Goal: Book appointment/travel/reservation: Book appointment/travel/reservation

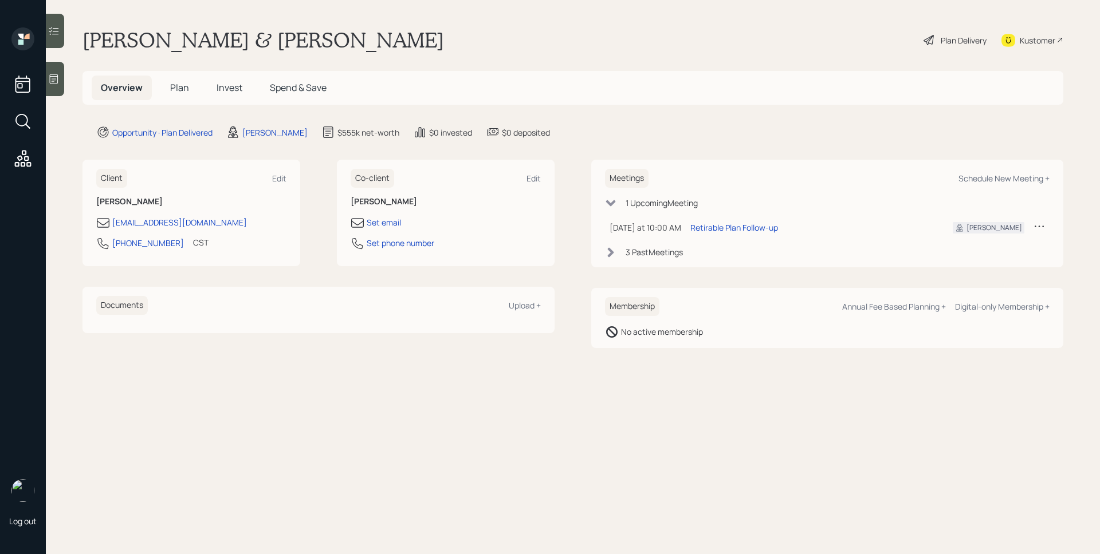
click at [162, 87] on h5 "Plan" at bounding box center [179, 88] width 37 height 25
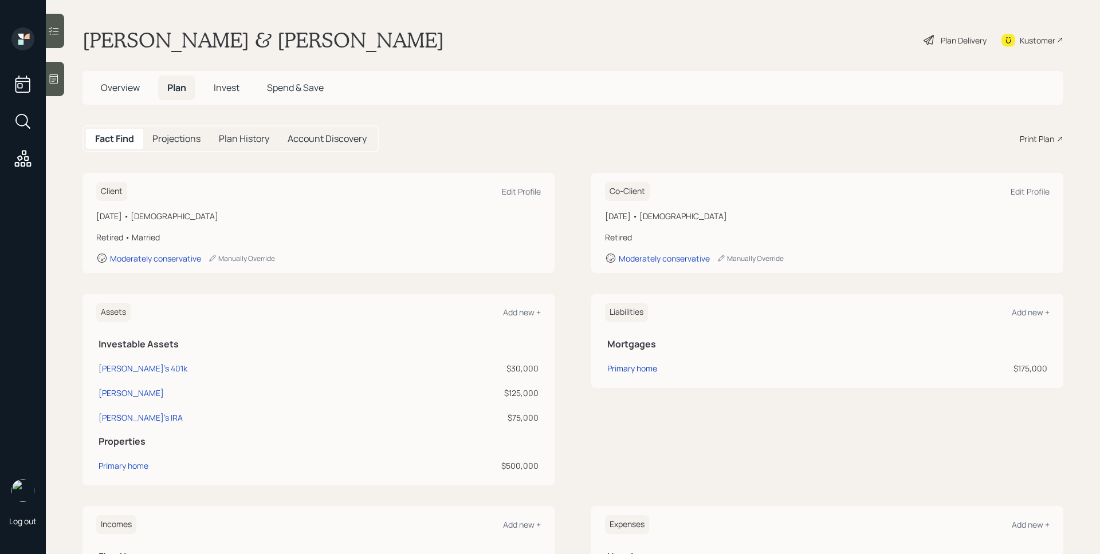
click at [228, 85] on span "Invest" at bounding box center [227, 87] width 26 height 13
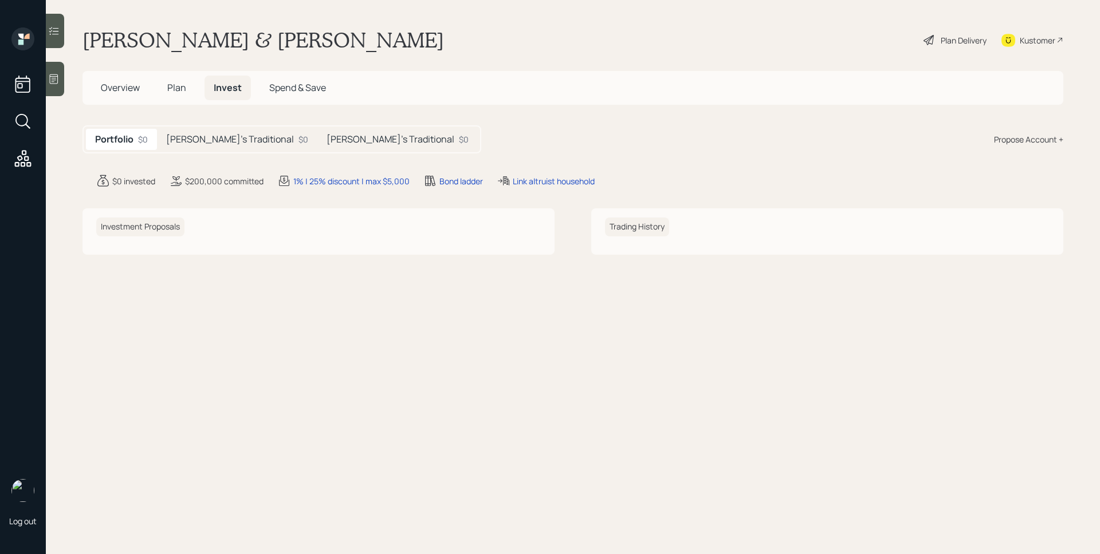
click at [225, 129] on div "[PERSON_NAME]'s Traditional $0" at bounding box center [237, 139] width 160 height 21
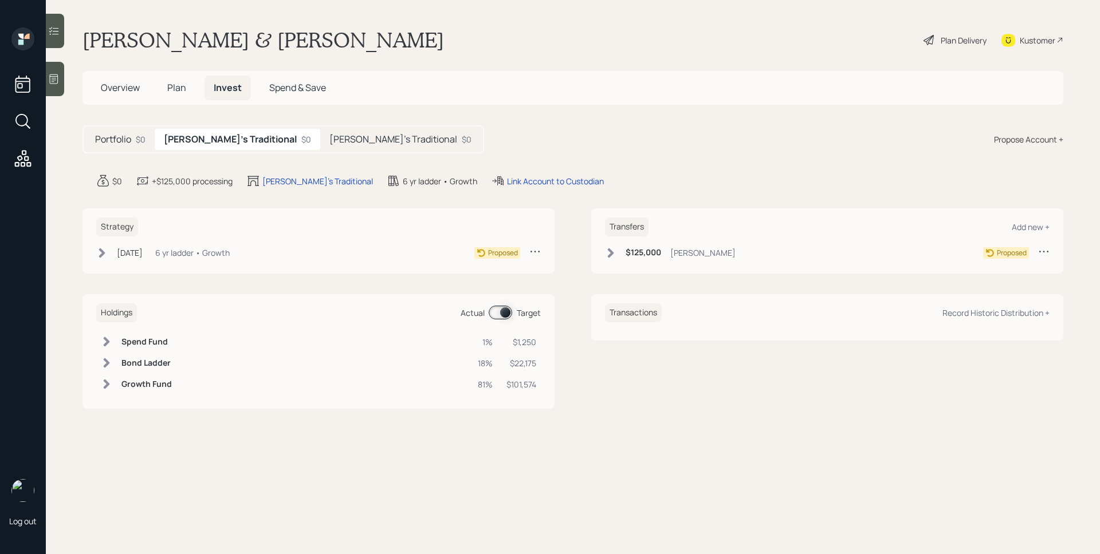
click at [329, 134] on h5 "[PERSON_NAME]'s Traditional" at bounding box center [393, 139] width 128 height 11
click at [171, 86] on span "Plan" at bounding box center [176, 87] width 19 height 13
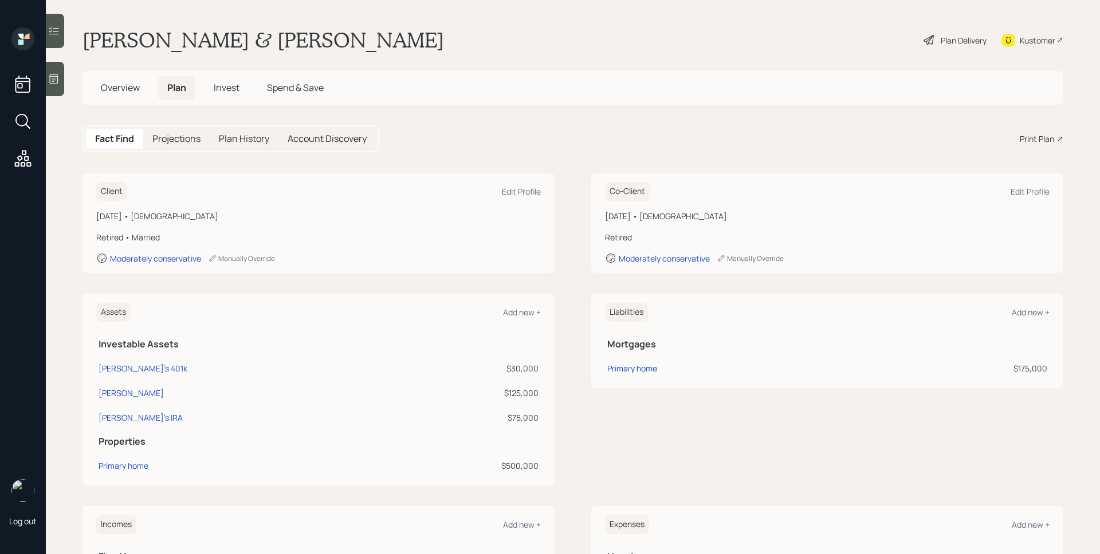
click at [242, 84] on h5 "Invest" at bounding box center [226, 88] width 44 height 25
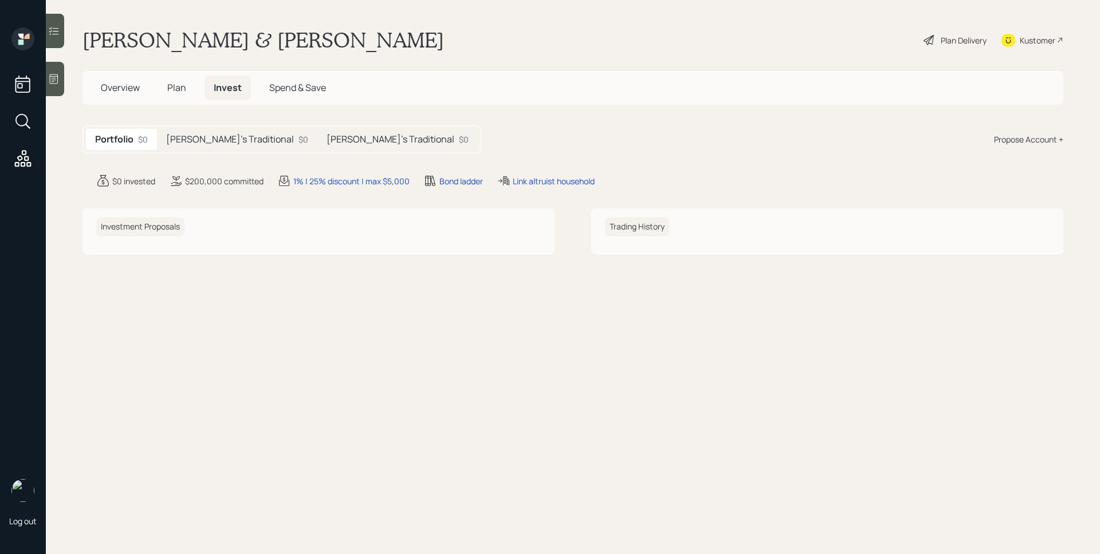
click at [184, 86] on span "Plan" at bounding box center [176, 87] width 19 height 13
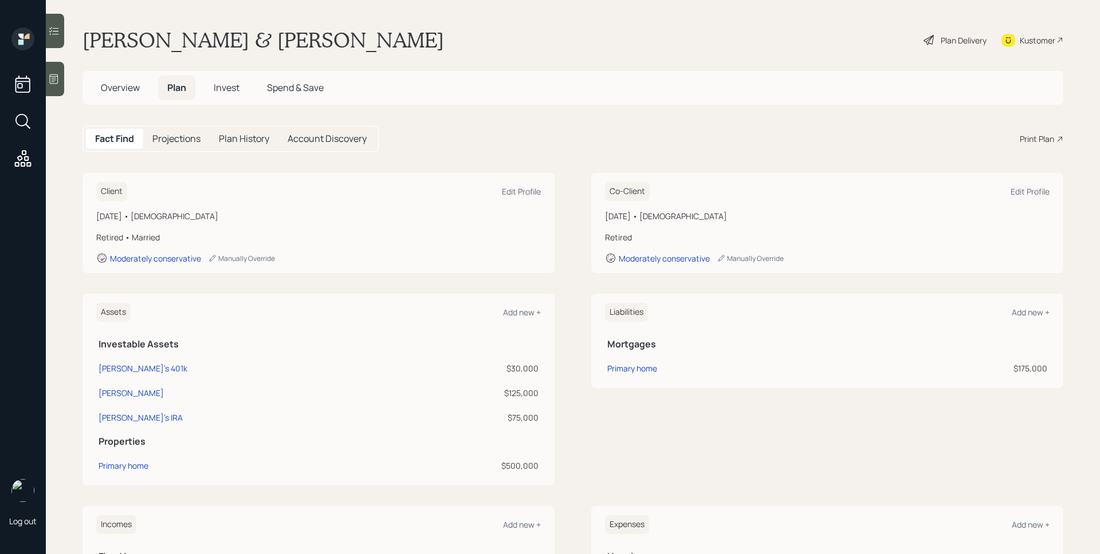
click at [945, 37] on div "Plan Delivery" at bounding box center [963, 40] width 46 height 12
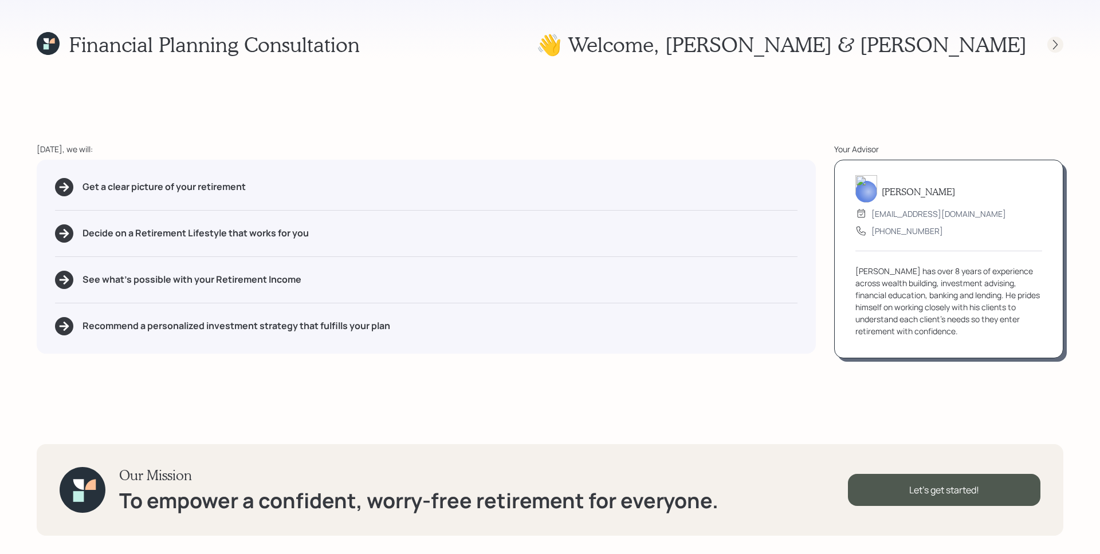
click at [1055, 44] on icon at bounding box center [1054, 44] width 11 height 11
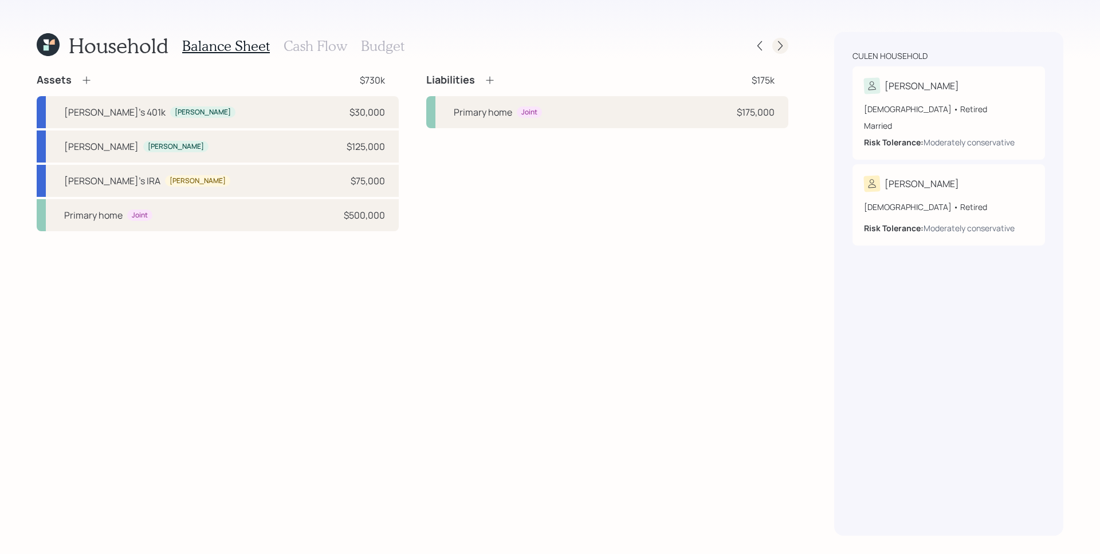
click at [779, 44] on icon at bounding box center [779, 45] width 11 height 11
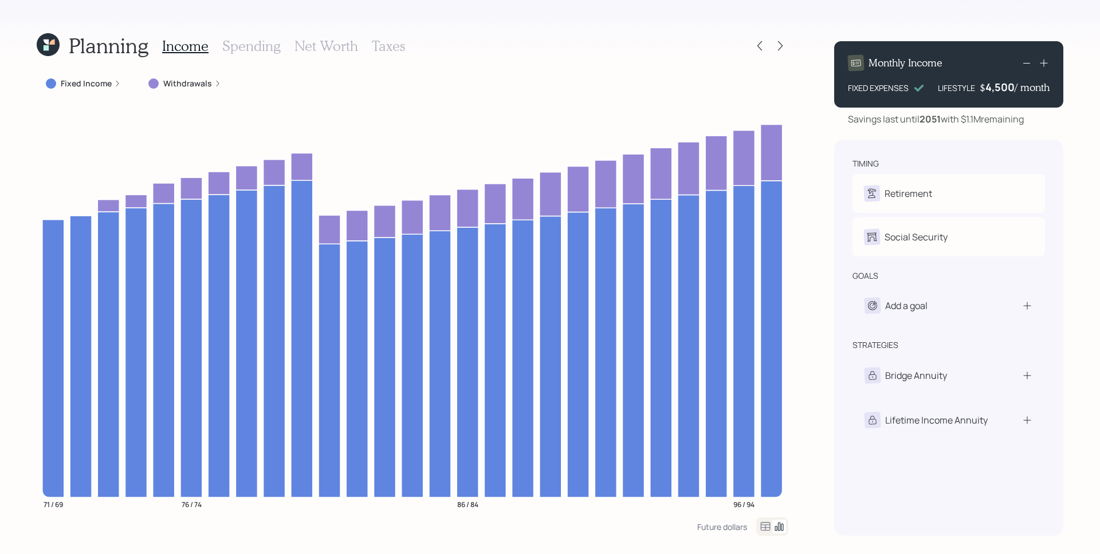
click at [179, 82] on label "Withdrawals" at bounding box center [187, 83] width 49 height 11
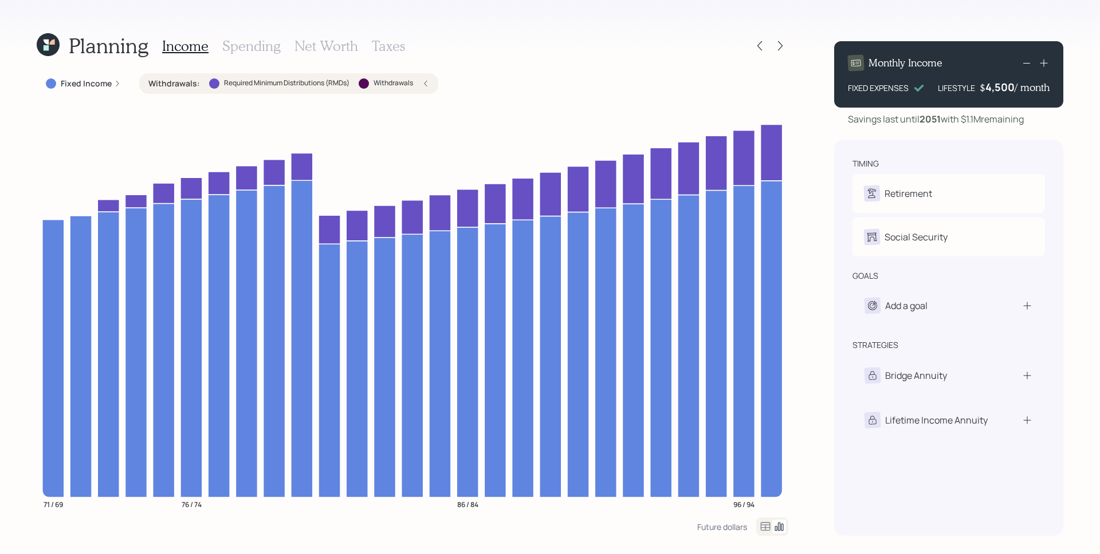
click at [52, 14] on div "Planning Income Spending Net Worth Taxes Fixed Income Withdrawals : Required Mi…" at bounding box center [550, 277] width 1100 height 554
click at [44, 50] on icon at bounding box center [46, 47] width 5 height 5
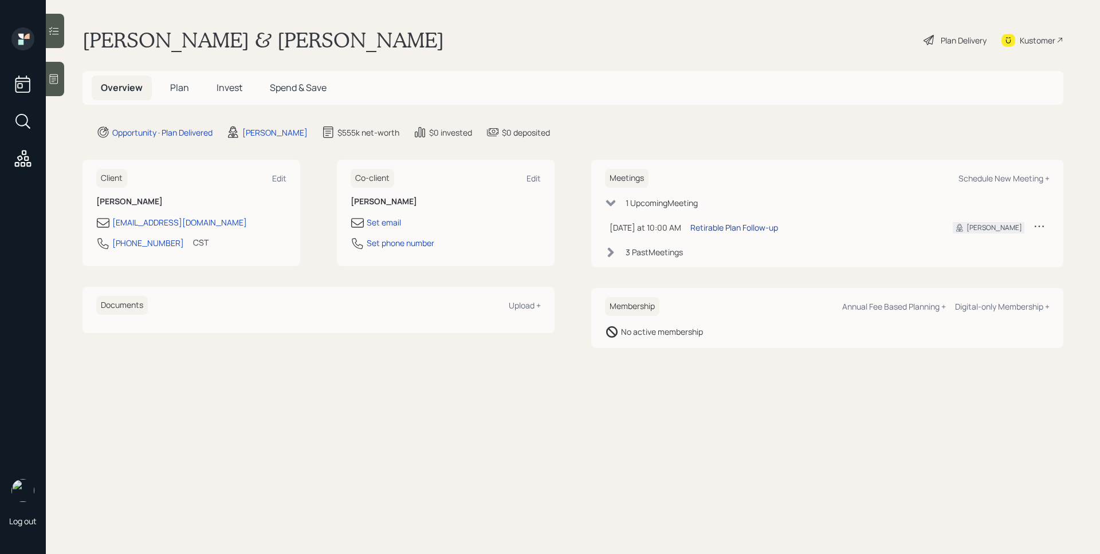
click at [730, 222] on div "Retirable Plan Follow-up" at bounding box center [734, 228] width 88 height 12
click at [617, 252] on div "3 Past Meeting s" at bounding box center [827, 252] width 444 height 12
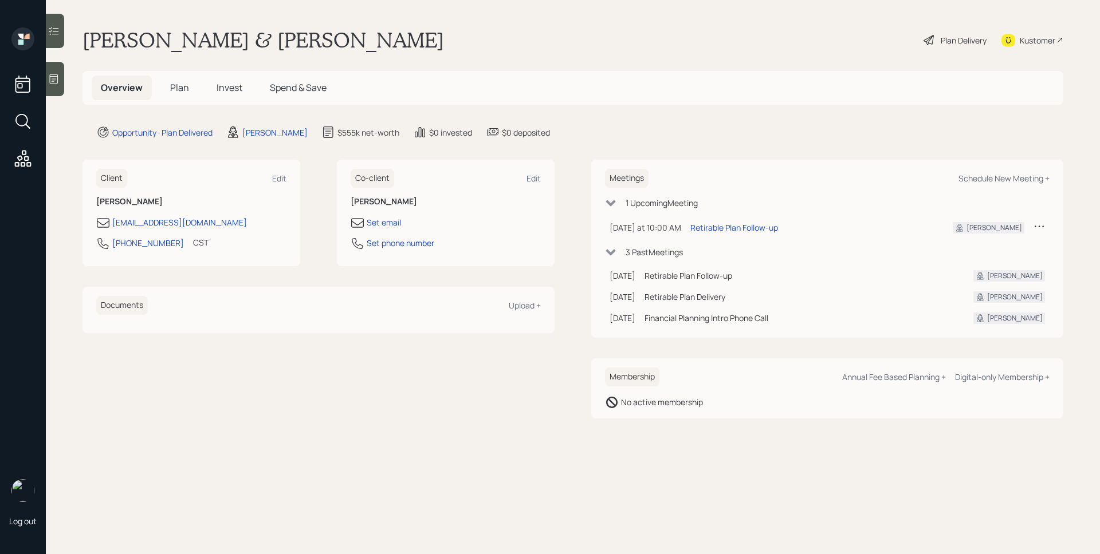
click at [773, 128] on div "Opportunity · Plan Delivered [PERSON_NAME] $555k net-worth $0 invested $0 depos…" at bounding box center [579, 132] width 967 height 14
click at [963, 39] on div "Plan Delivery" at bounding box center [963, 40] width 46 height 12
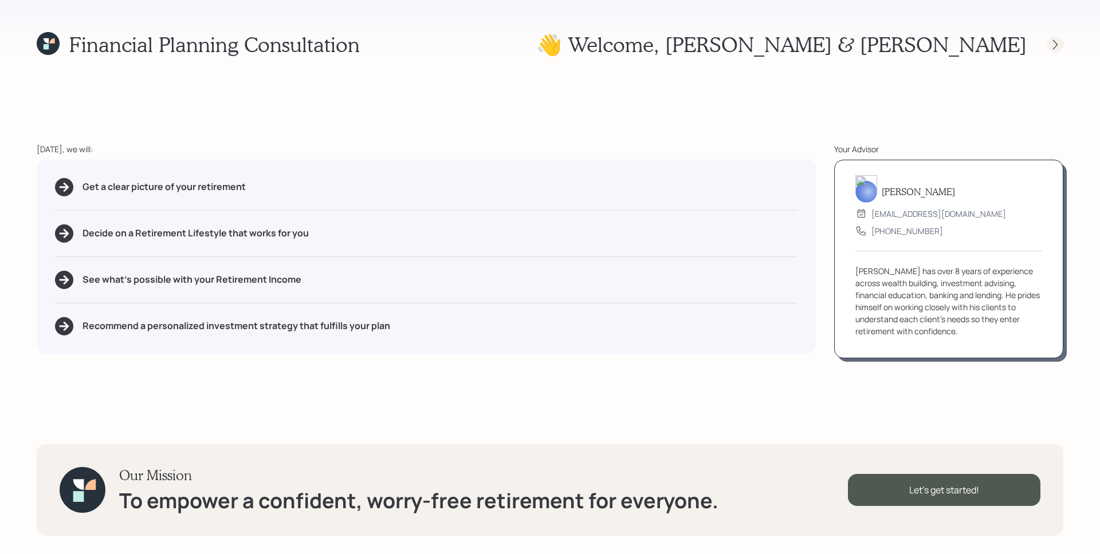
click at [1060, 41] on icon at bounding box center [1054, 44] width 11 height 11
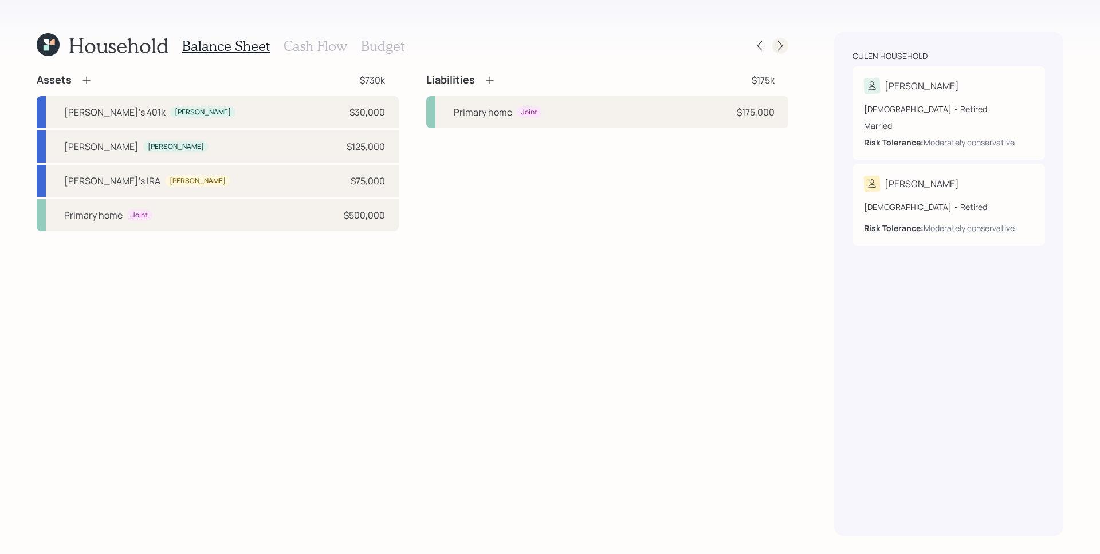
click at [781, 39] on div at bounding box center [780, 46] width 16 height 16
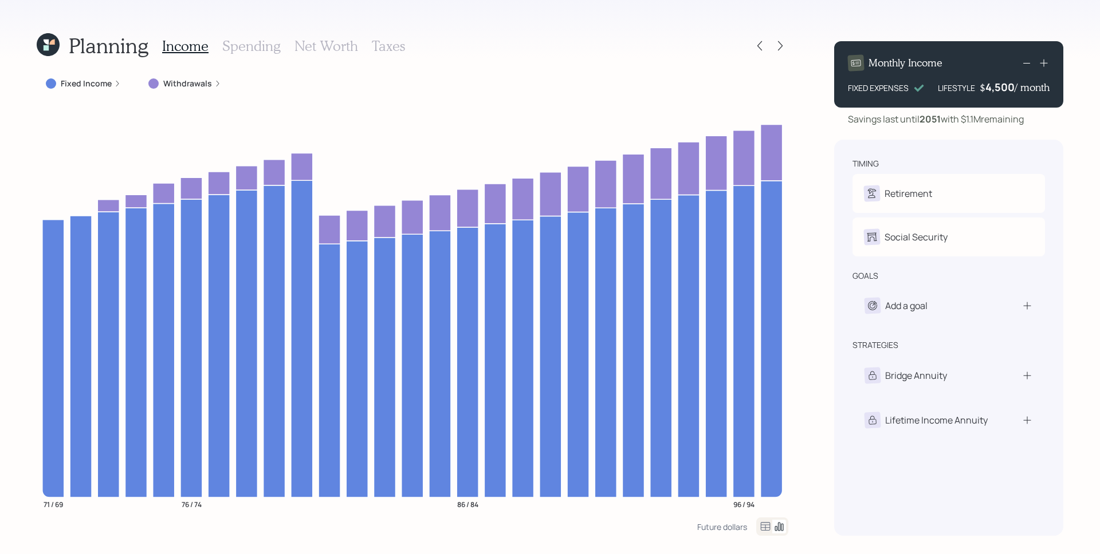
click at [44, 45] on icon at bounding box center [48, 44] width 23 height 23
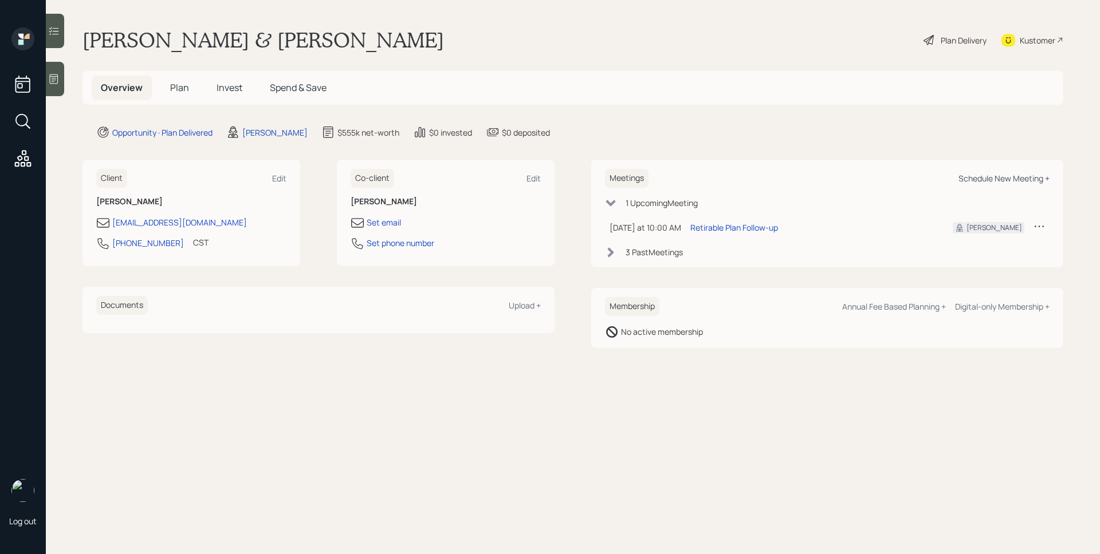
click at [1001, 182] on div "Schedule New Meeting +" at bounding box center [1003, 178] width 91 height 11
select select "d946c976-65aa-4529-ac9d-02c4f1114fc0"
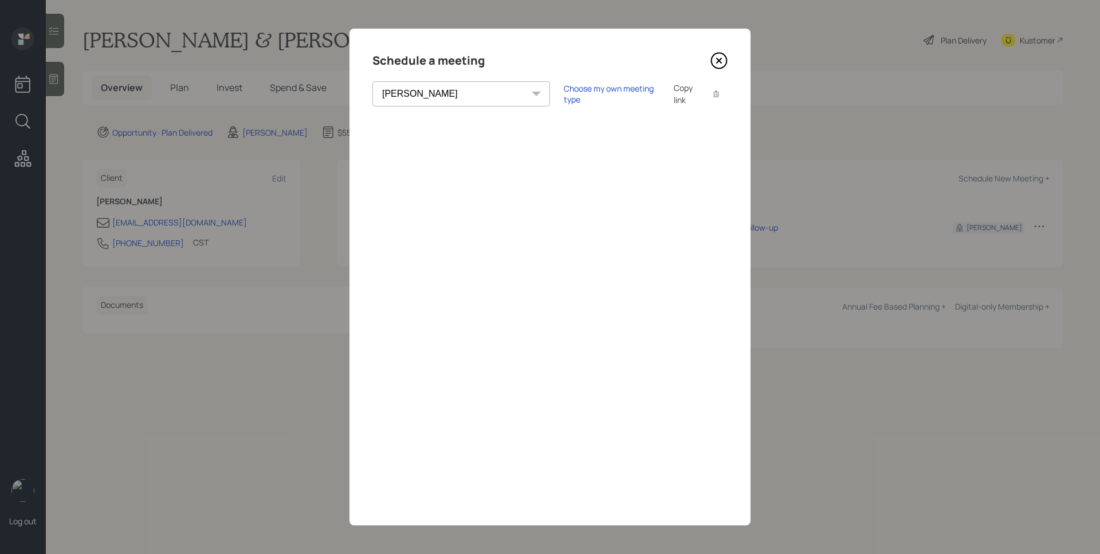
click at [716, 59] on icon at bounding box center [718, 60] width 5 height 5
